Goal: Task Accomplishment & Management: Complete application form

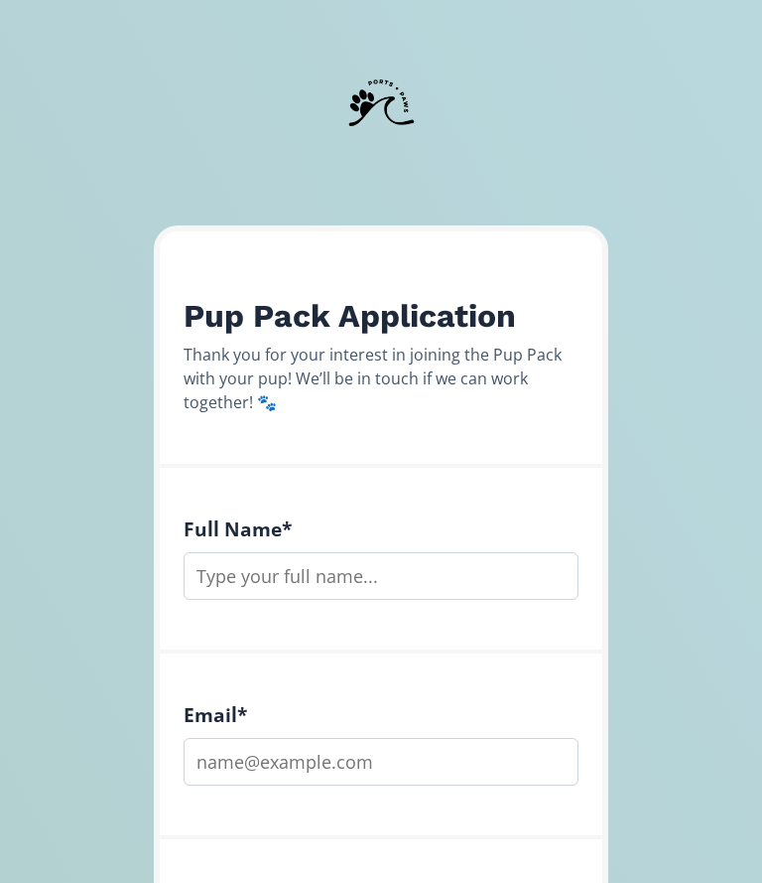
click at [400, 575] on input "text" at bounding box center [381, 576] width 395 height 48
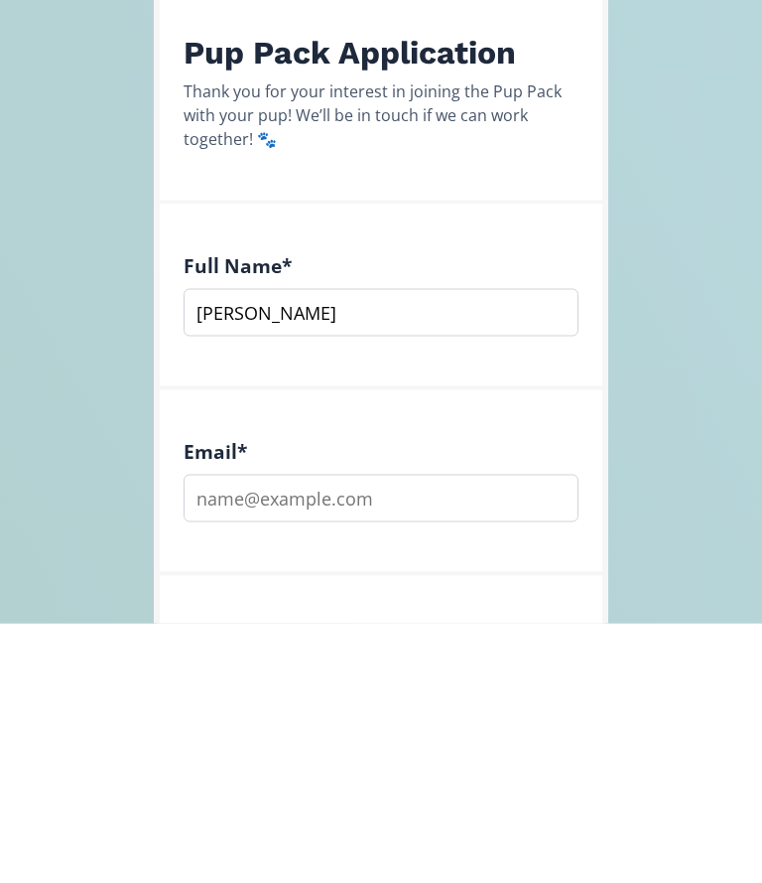
type input "[PERSON_NAME]"
click at [411, 734] on input "email" at bounding box center [381, 758] width 395 height 48
click at [454, 734] on input "fr" at bounding box center [381, 758] width 395 height 48
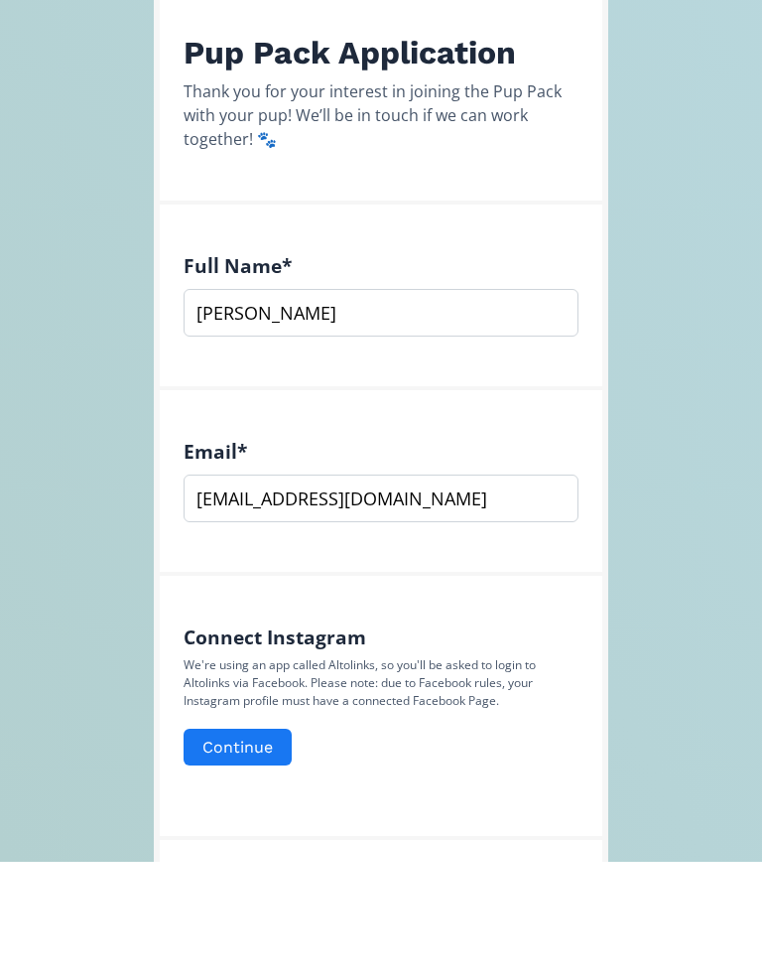
scroll to position [160, 0]
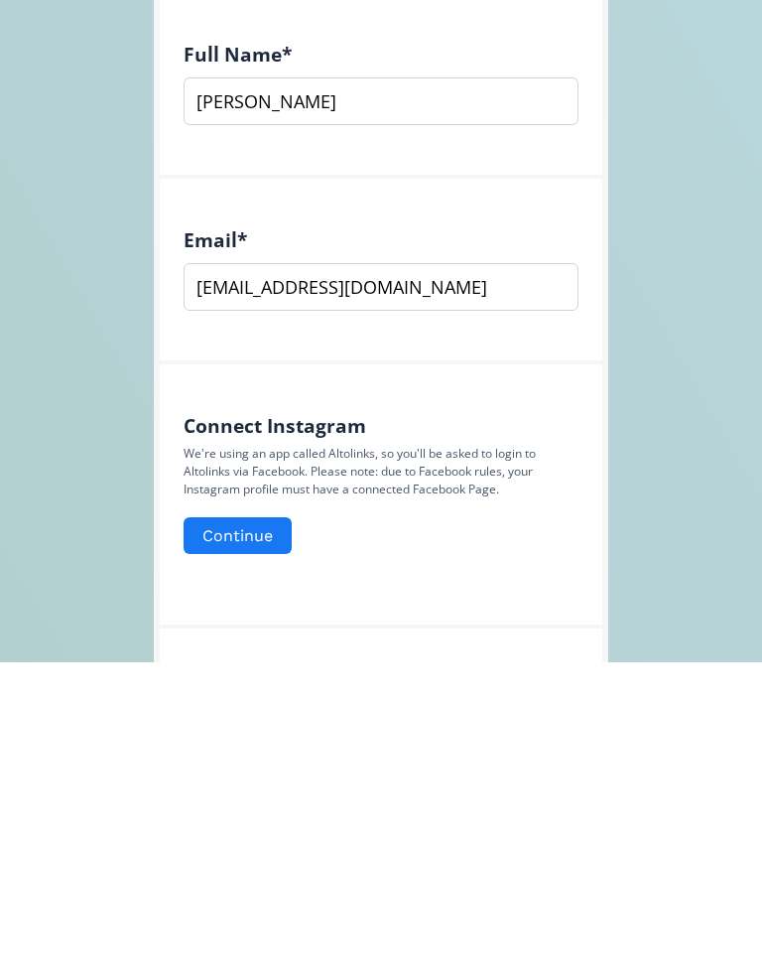
type input "[EMAIL_ADDRESS][DOMAIN_NAME]"
click at [261, 832] on button "Continue" at bounding box center [238, 850] width 108 height 37
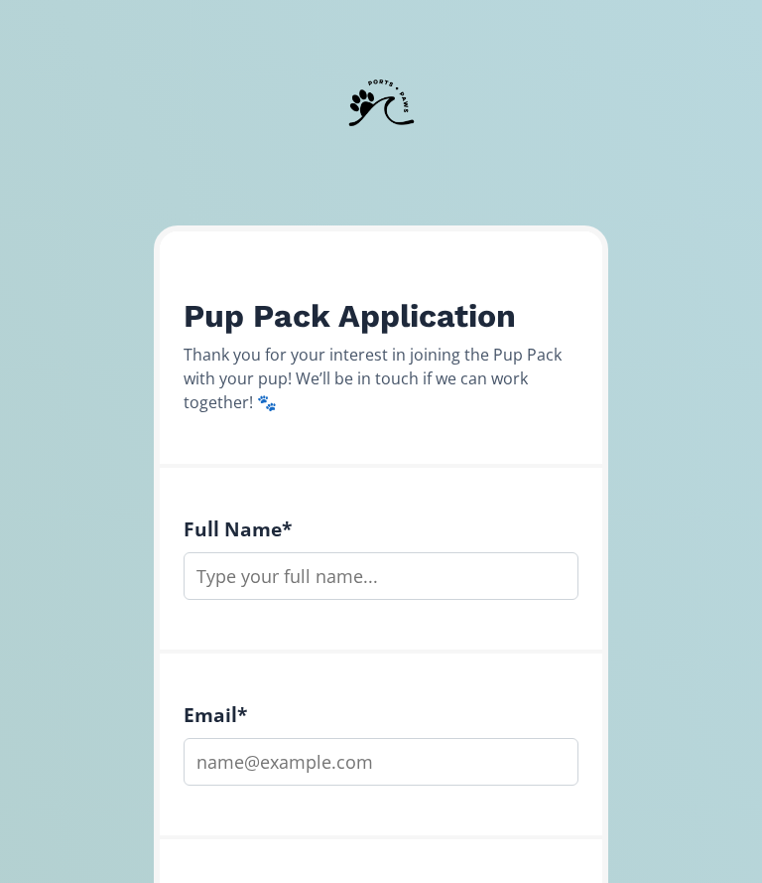
scroll to position [721, 0]
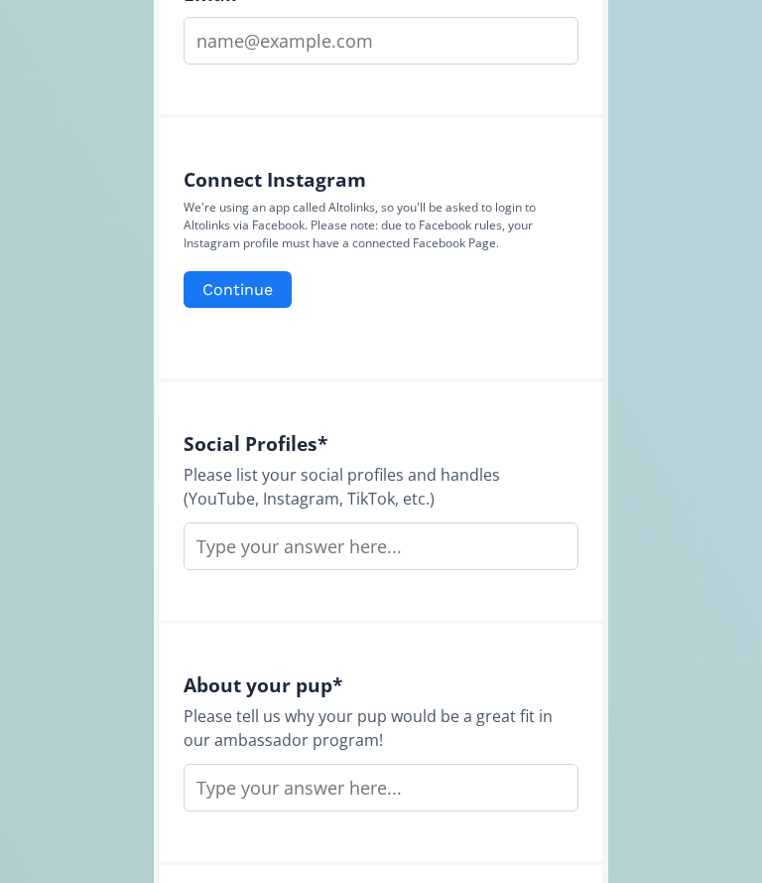
click at [468, 525] on input "text" at bounding box center [381, 546] width 395 height 48
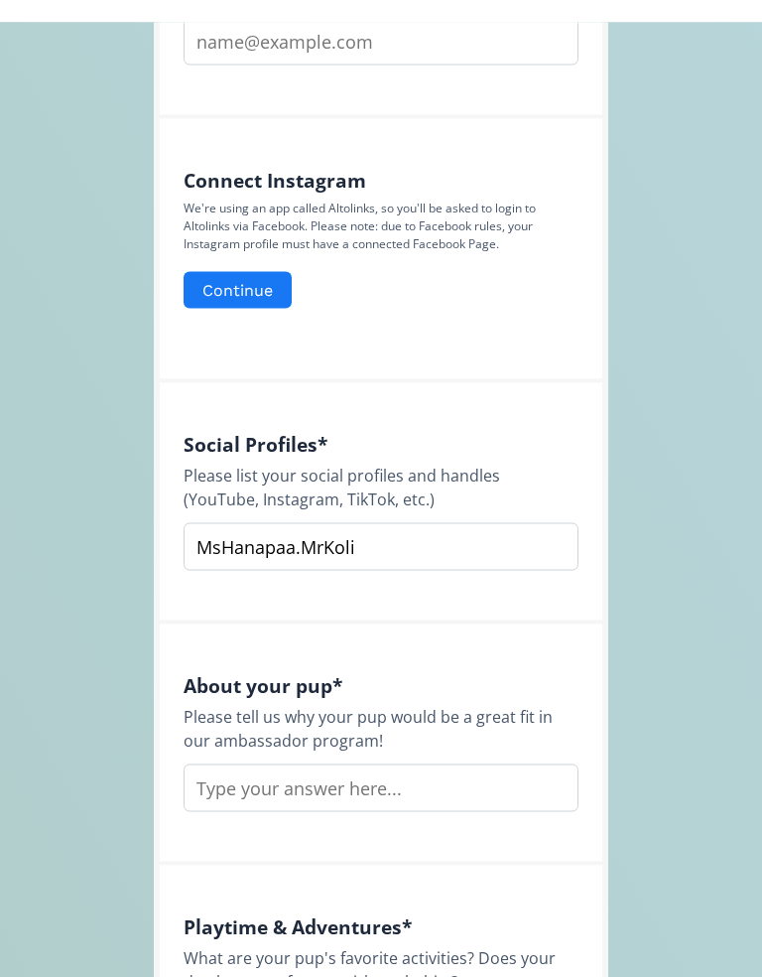
scroll to position [744, 0]
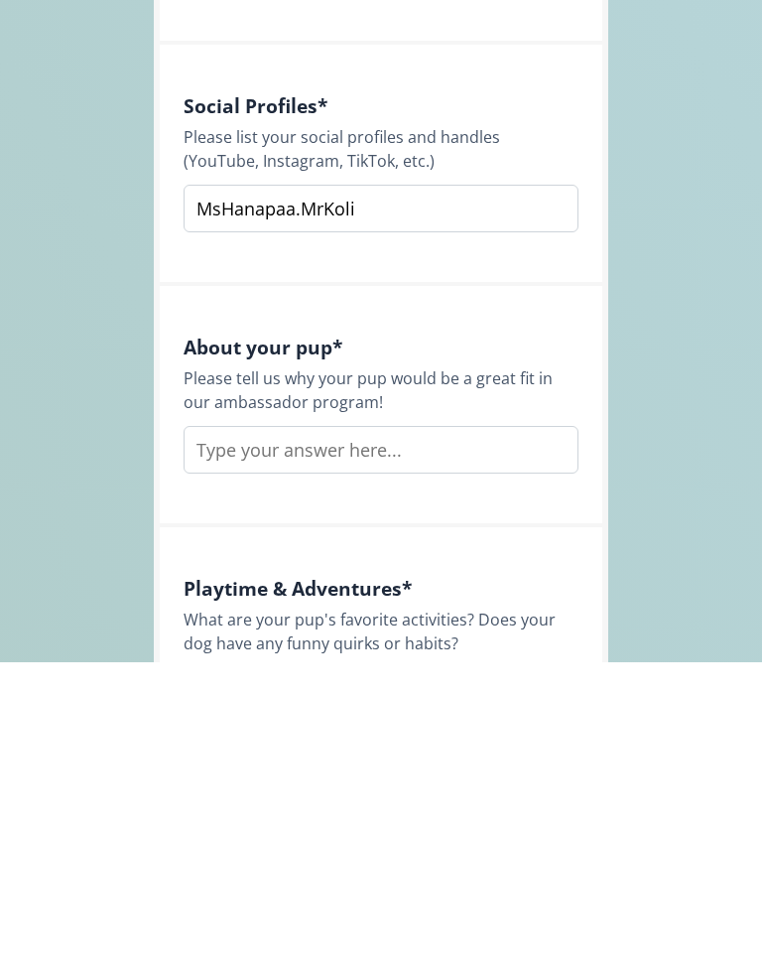
type input "MsHanapaa.MrKoli"
click at [395, 741] on input "text" at bounding box center [381, 765] width 395 height 48
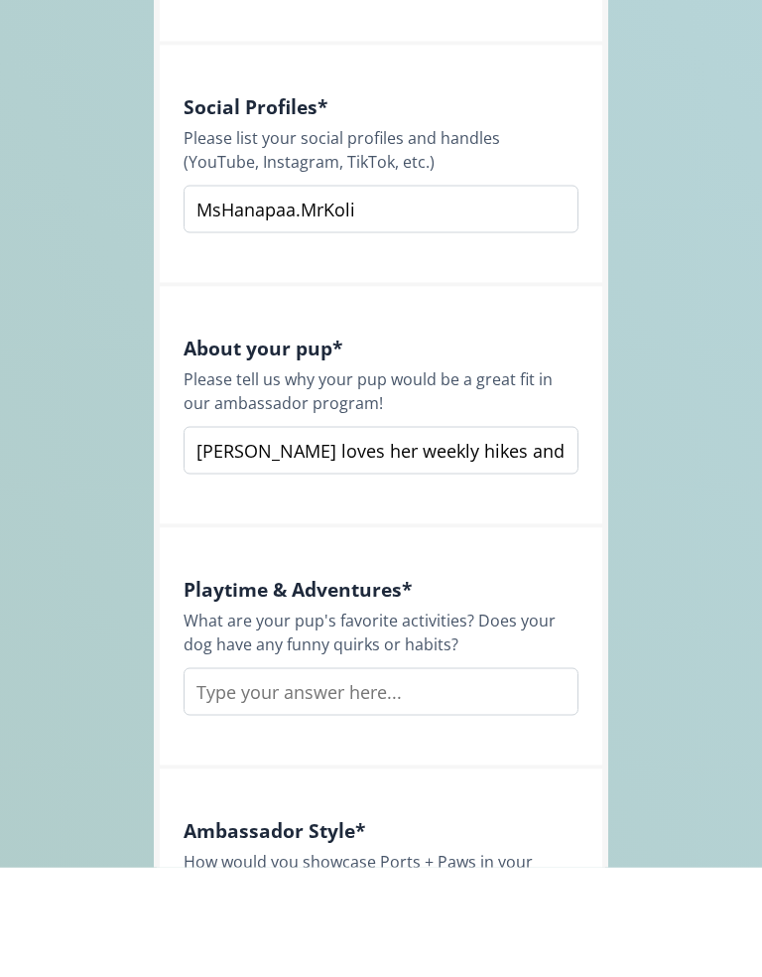
scroll to position [961, 0]
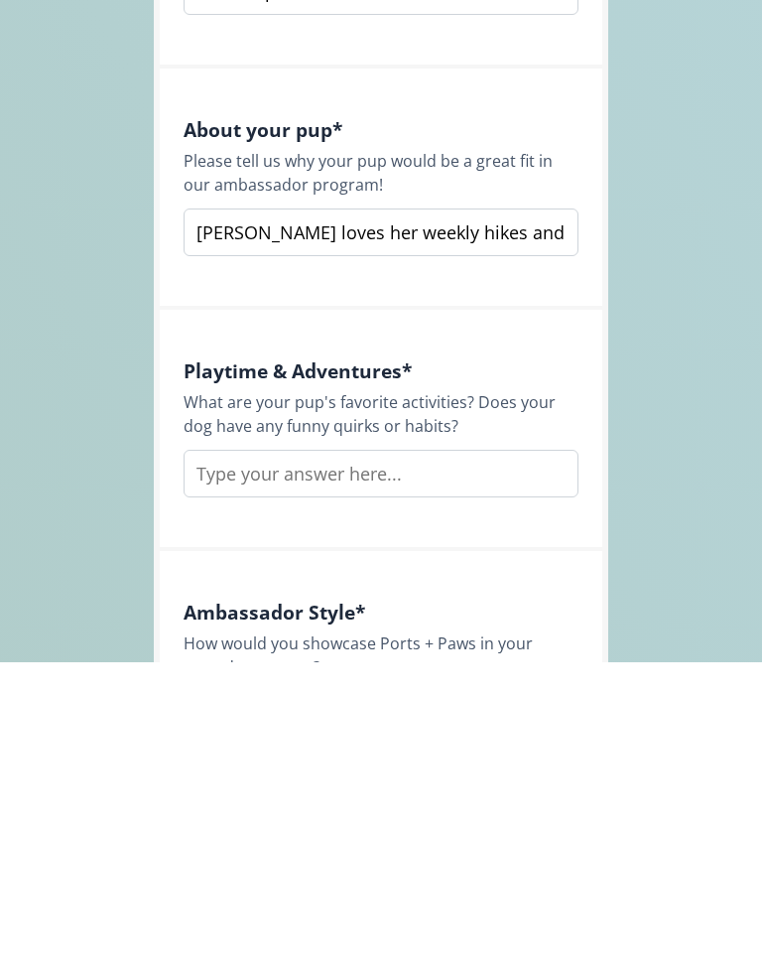
type input "Hana loves her weekly hikes and we enjoy having her wear her P&P bandannas sinc…"
click at [340, 764] on input "text" at bounding box center [381, 788] width 395 height 48
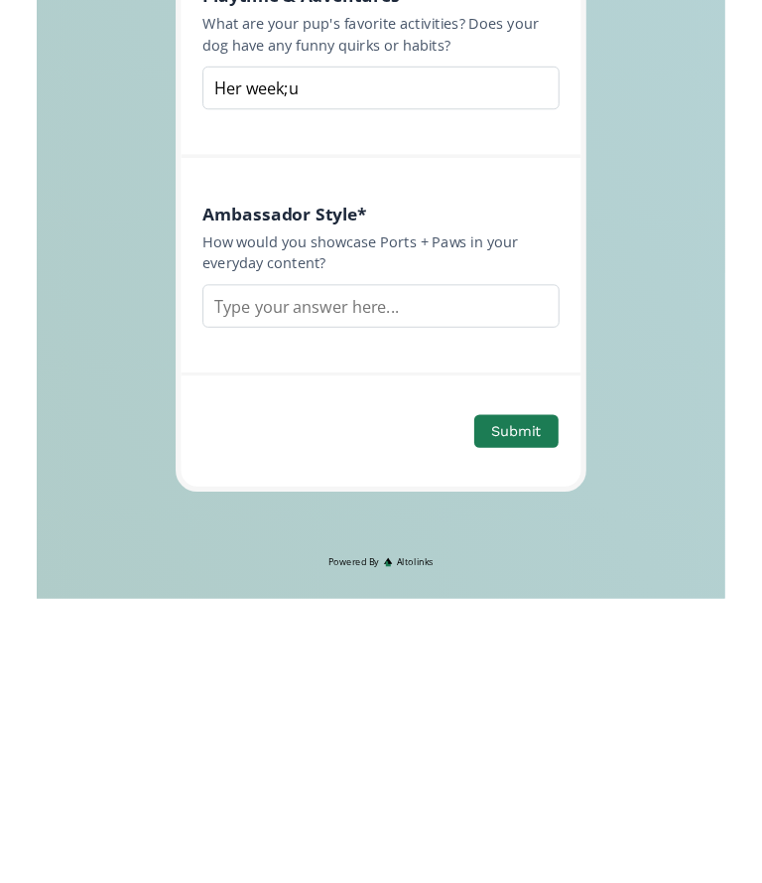
scroll to position [1392, 0]
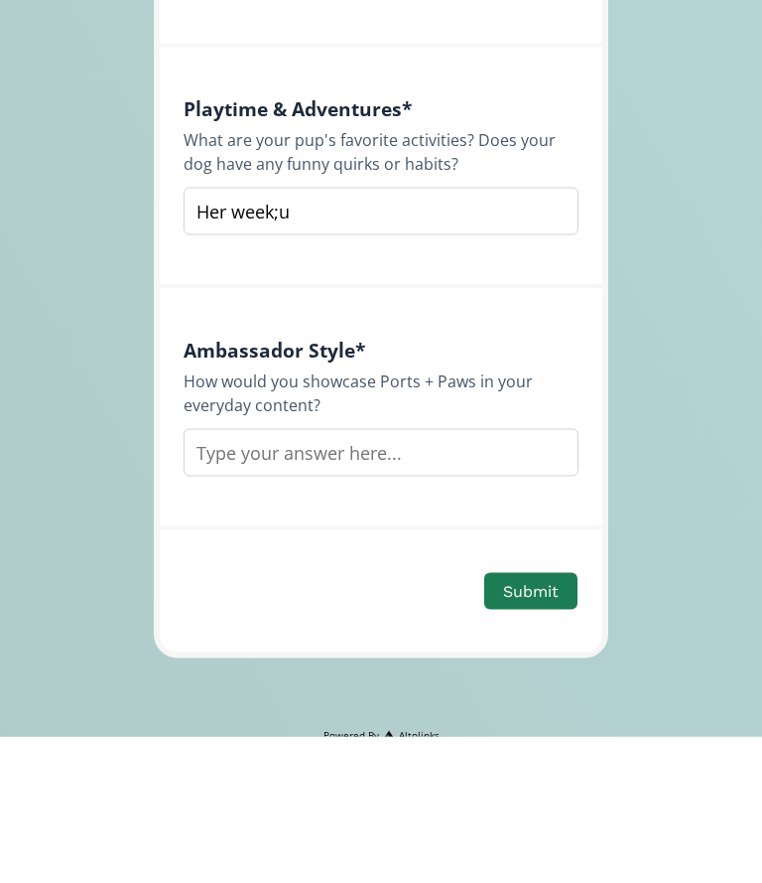
click at [405, 334] on input "Her week;u" at bounding box center [381, 358] width 395 height 48
click at [250, 484] on h4 "Ambassador Style *" at bounding box center [381, 495] width 395 height 23
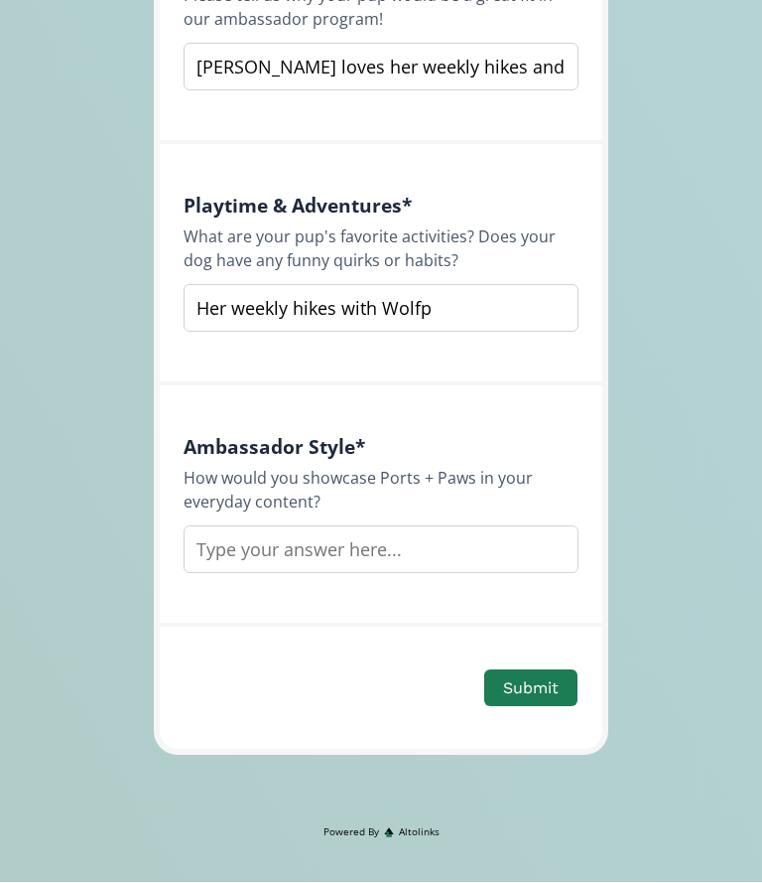
click at [478, 293] on input "Her weekly hikes with Wolfp" at bounding box center [381, 309] width 395 height 48
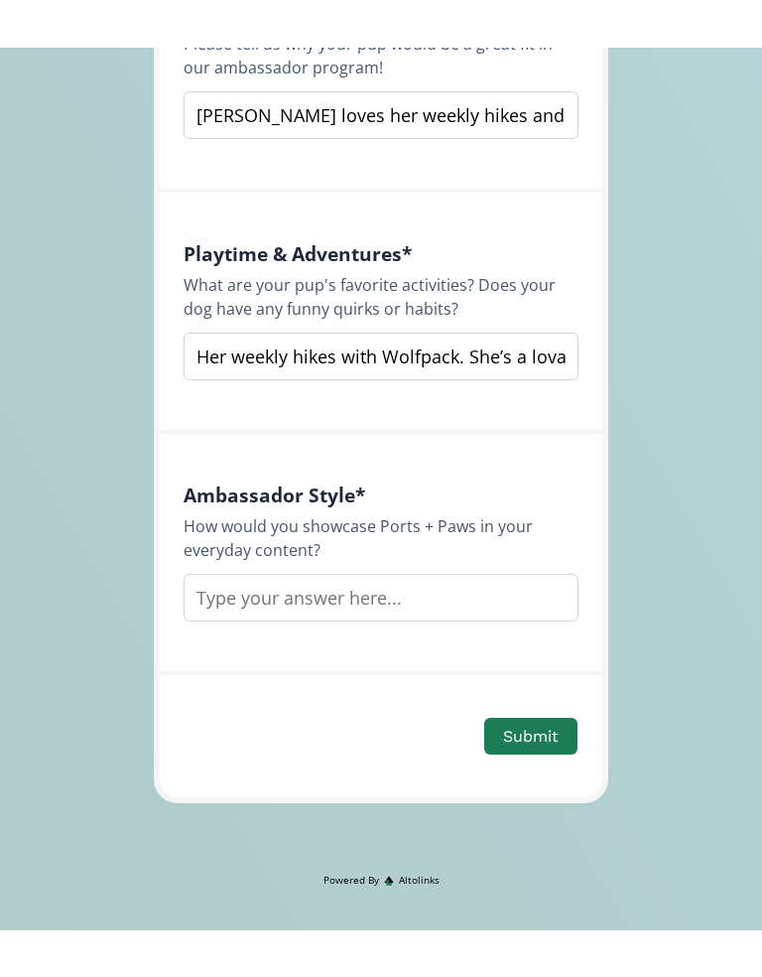
scroll to position [1346, 0]
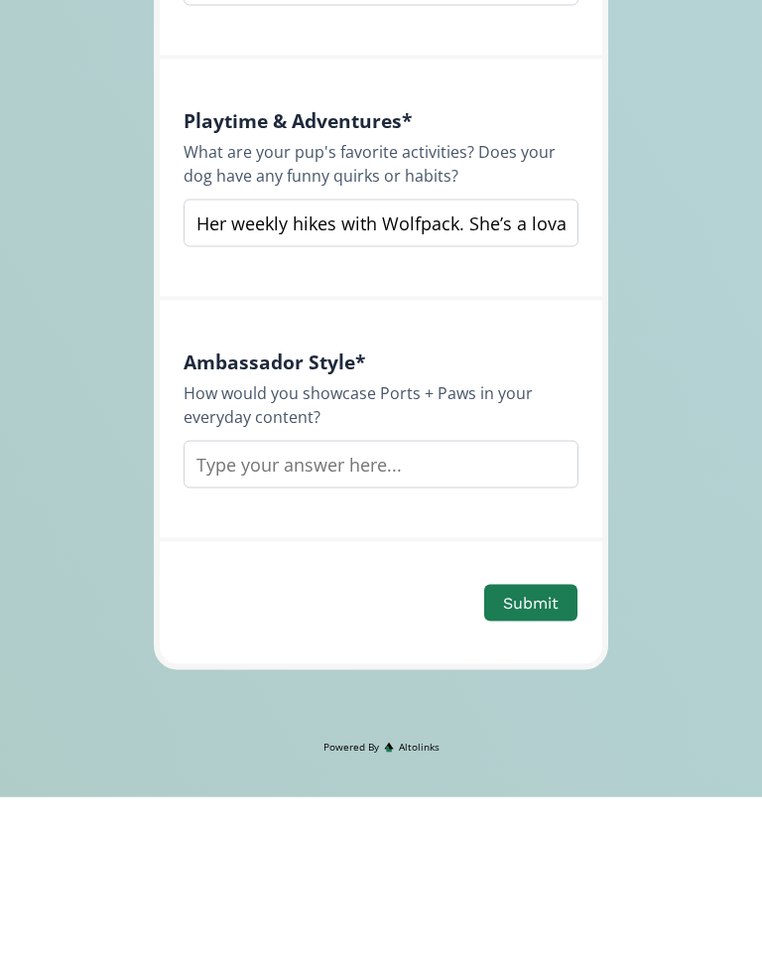
type input "Her weekly hikes with Wolfpack. She’s a lovable goofball."
click at [345, 620] on input "text" at bounding box center [381, 644] width 395 height 48
type input "Making sure our pups are wearing their P&P bandannas."
click at [555, 764] on button "Submit" at bounding box center [530, 782] width 93 height 37
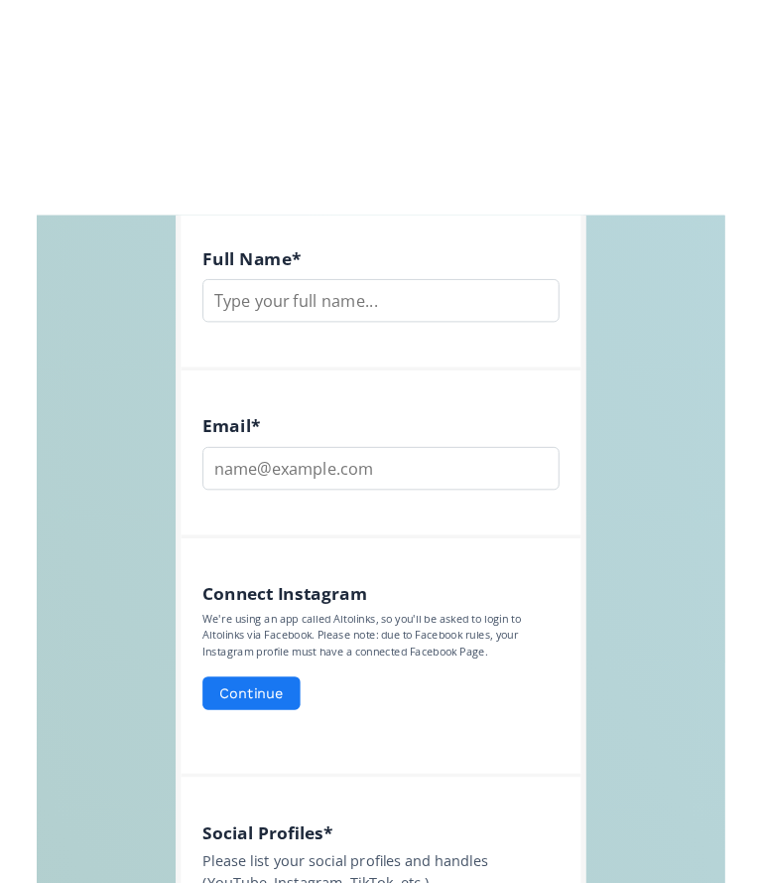
scroll to position [483, 0]
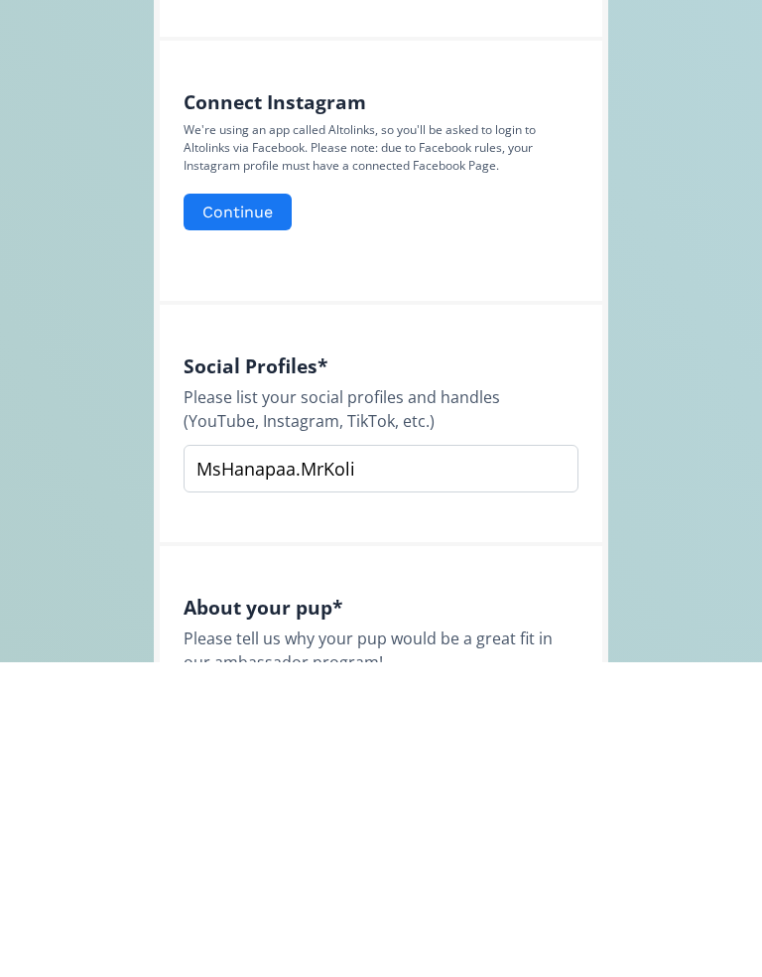
type input "[EMAIL_ADDRESS][DOMAIN_NAME]"
type input "[PERSON_NAME]"
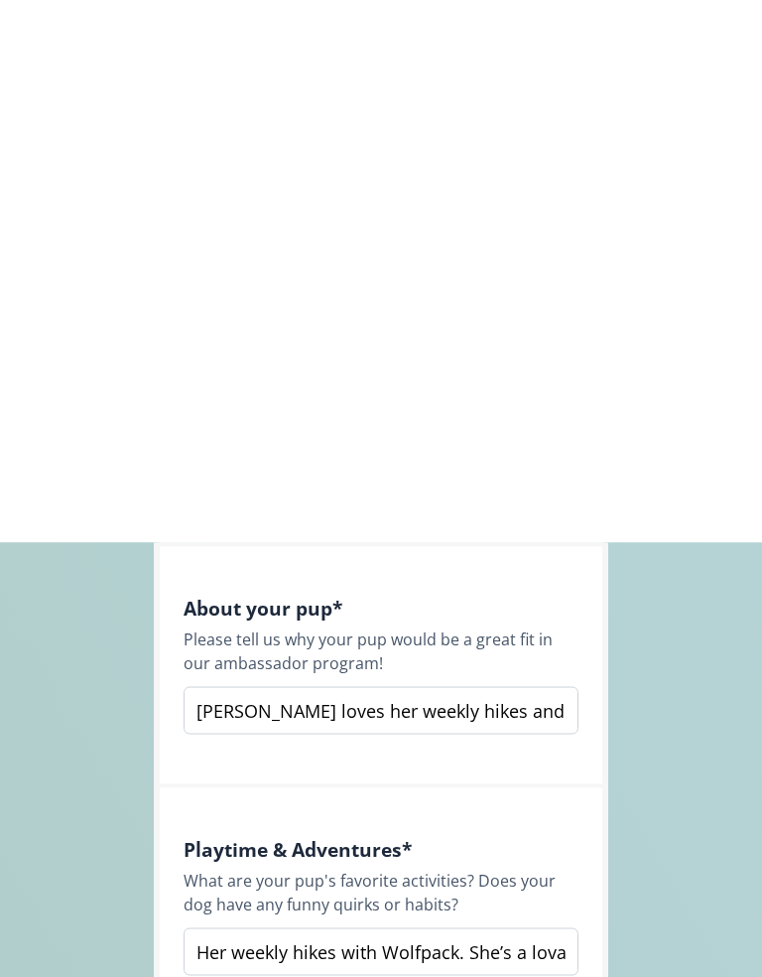
scroll to position [1346, 0]
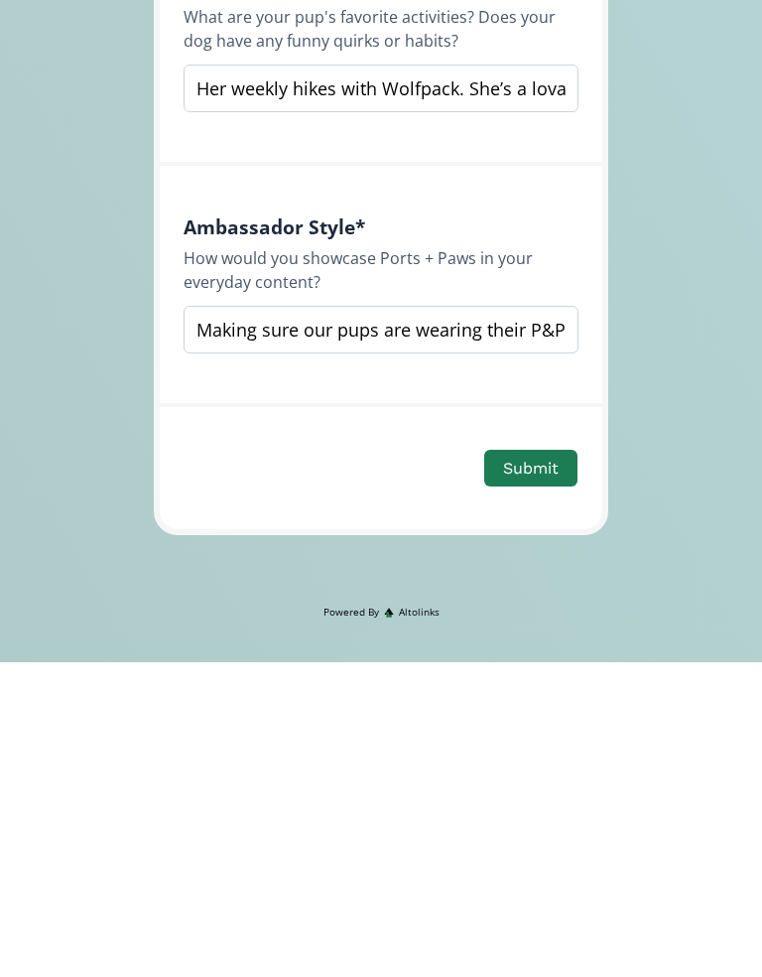
click at [523, 764] on button "Submit" at bounding box center [530, 782] width 93 height 37
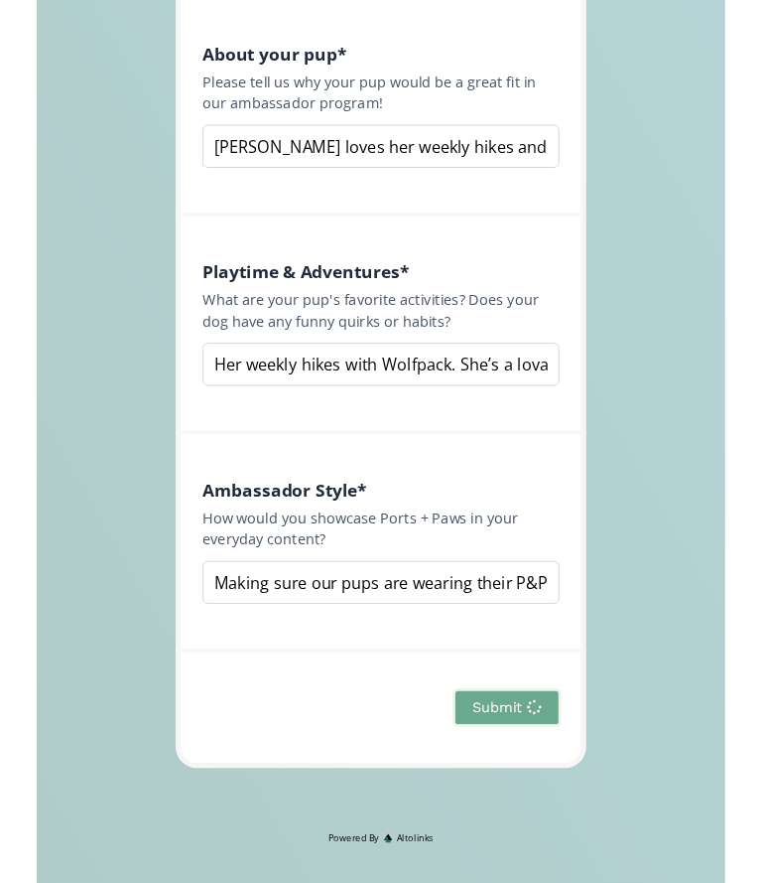
scroll to position [0, 0]
